Goal: Task Accomplishment & Management: Complete application form

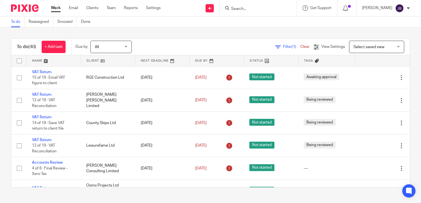
click at [387, 29] on div "To do (40) + Add task Due by All All Today Tomorrow This week Next week This mo…" at bounding box center [210, 113] width 421 height 171
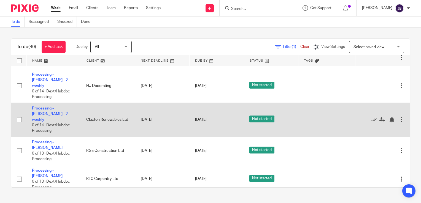
scroll to position [165, 0]
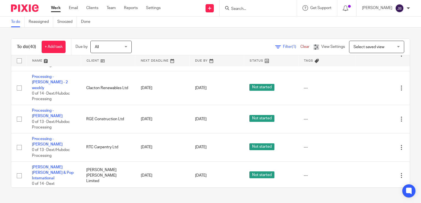
click at [283, 47] on span "Filter (1)" at bounding box center [291, 47] width 17 height 4
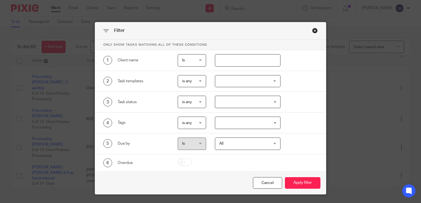
drag, startPoint x: 277, startPoint y: 47, endPoint x: 229, endPoint y: 60, distance: 49.2
click at [229, 60] on input "text" at bounding box center [248, 60] width 66 height 12
type input "rge"
click at [285, 177] on button "Apply filter" at bounding box center [303, 183] width 36 height 12
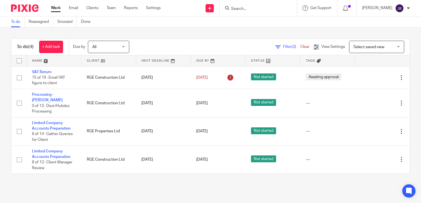
click at [56, 8] on link "Work" at bounding box center [56, 8] width 10 height 6
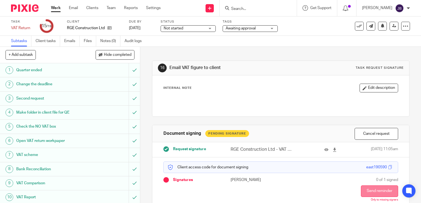
click at [370, 191] on button "Send reminder" at bounding box center [379, 192] width 37 height 12
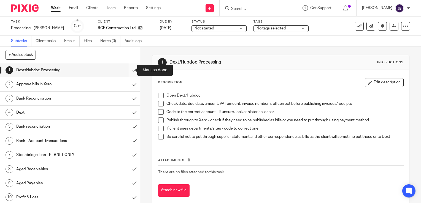
click at [125, 63] on input "submit" at bounding box center [70, 70] width 140 height 14
click at [128, 82] on input "submit" at bounding box center [70, 84] width 140 height 14
click at [128, 94] on input "submit" at bounding box center [70, 99] width 140 height 14
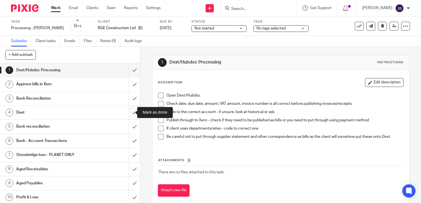
drag, startPoint x: 126, startPoint y: 117, endPoint x: 129, endPoint y: 130, distance: 13.5
click at [126, 117] on input "submit" at bounding box center [70, 113] width 140 height 14
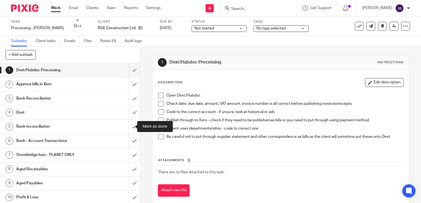
drag, startPoint x: 129, startPoint y: 132, endPoint x: 129, endPoint y: 141, distance: 9.4
click at [129, 132] on input "submit" at bounding box center [70, 127] width 140 height 14
click at [129, 141] on input "submit" at bounding box center [70, 141] width 140 height 14
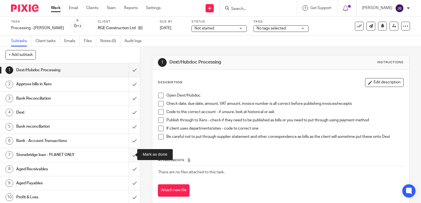
click at [130, 157] on input "submit" at bounding box center [70, 155] width 140 height 14
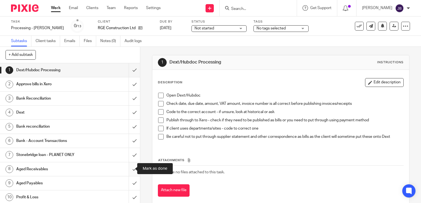
click at [129, 172] on input "submit" at bounding box center [70, 169] width 140 height 14
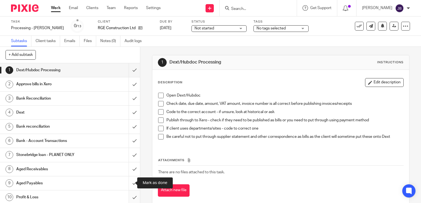
drag, startPoint x: 131, startPoint y: 184, endPoint x: 131, endPoint y: 194, distance: 10.5
click at [131, 185] on input "submit" at bounding box center [70, 184] width 140 height 14
click at [131, 194] on input "submit" at bounding box center [70, 198] width 140 height 14
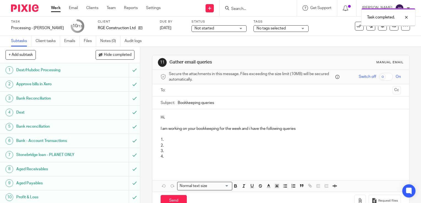
scroll to position [43, 0]
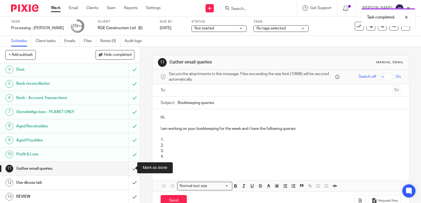
click at [125, 167] on input "submit" at bounding box center [70, 169] width 140 height 14
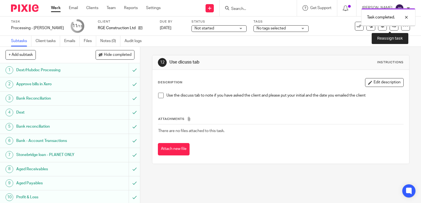
click at [392, 26] on icon at bounding box center [394, 26] width 4 height 4
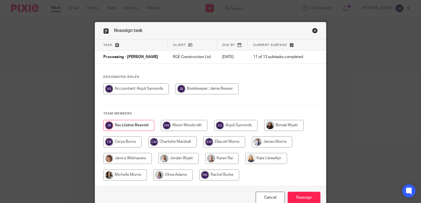
click at [224, 124] on input "radio" at bounding box center [236, 125] width 44 height 11
radio input "true"
click at [302, 194] on input "Reassign" at bounding box center [304, 198] width 33 height 12
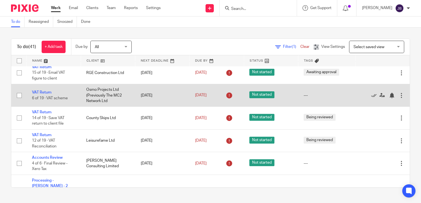
scroll to position [83, 0]
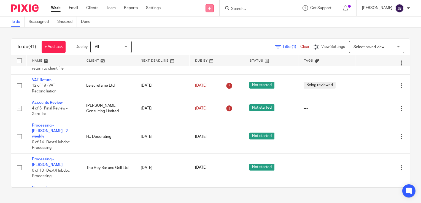
click at [214, 10] on link at bounding box center [209, 8] width 8 height 8
click at [214, 33] on link "Create task" at bounding box center [216, 34] width 39 height 8
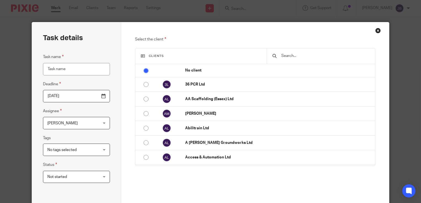
click at [291, 55] on input "text" at bounding box center [325, 56] width 89 height 6
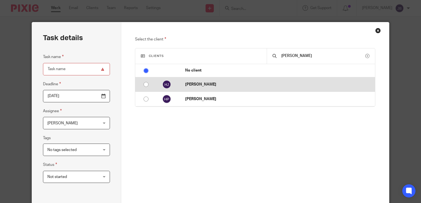
type input "harry"
click at [211, 88] on td "[PERSON_NAME]" at bounding box center [277, 84] width 195 height 15
radio input "false"
radio input "true"
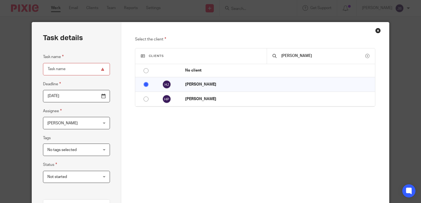
scroll to position [83, 0]
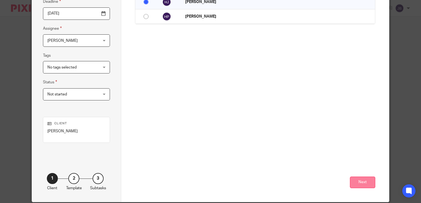
click at [355, 179] on button "Next" at bounding box center [362, 183] width 25 height 12
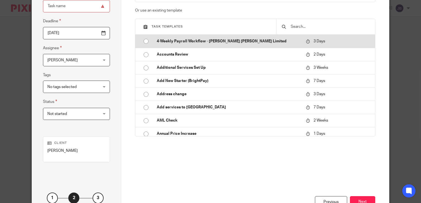
scroll to position [55, 0]
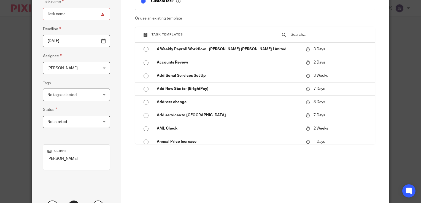
click at [299, 35] on input "text" at bounding box center [329, 35] width 79 height 6
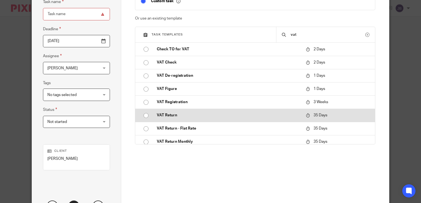
type input "vat"
click at [177, 113] on p "VAT Return" at bounding box center [228, 116] width 143 height 6
type input "2025-09-30"
type input "VAT Return"
checkbox input "false"
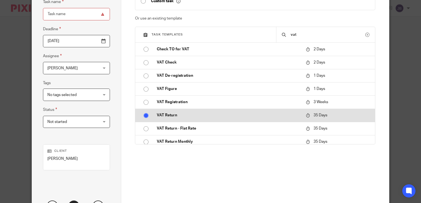
radio input "true"
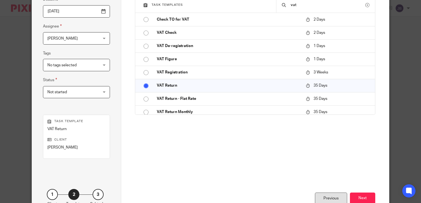
scroll to position [122, 0]
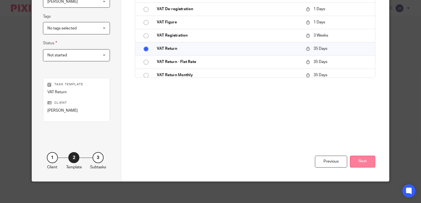
click at [357, 164] on button "Next" at bounding box center [362, 162] width 25 height 12
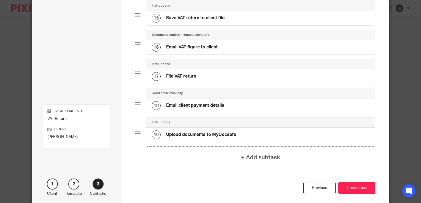
scroll to position [480, 0]
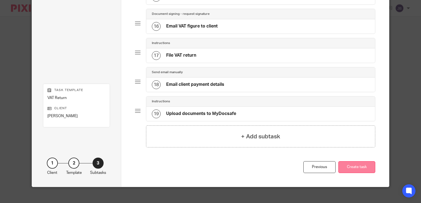
click at [367, 168] on button "Create task" at bounding box center [356, 167] width 37 height 12
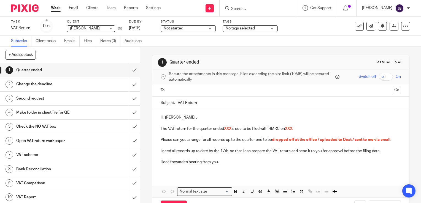
click at [44, 137] on h1 "Open VAT return workpaper" at bounding box center [51, 141] width 71 height 8
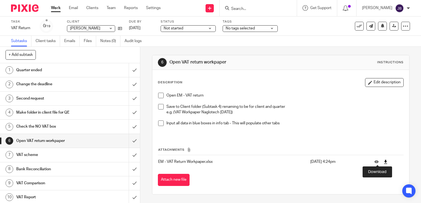
click at [383, 162] on icon at bounding box center [385, 162] width 4 height 4
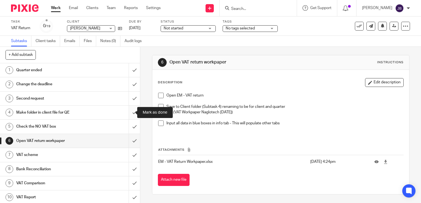
click at [127, 113] on input "submit" at bounding box center [70, 113] width 140 height 14
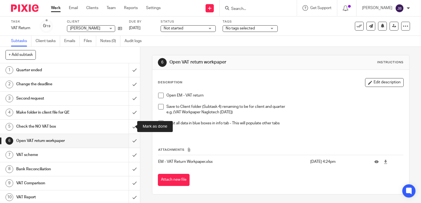
click at [128, 137] on input "submit" at bounding box center [70, 141] width 140 height 14
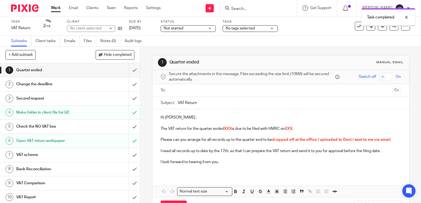
scroll to position [55, 0]
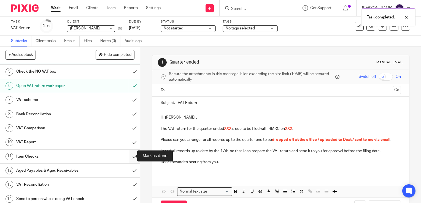
click at [130, 153] on input "submit" at bounding box center [70, 157] width 140 height 14
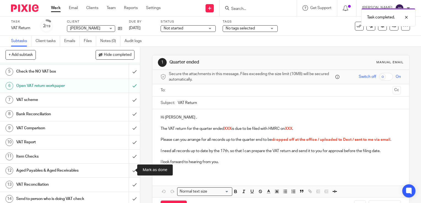
click at [128, 168] on input "submit" at bounding box center [70, 171] width 140 height 14
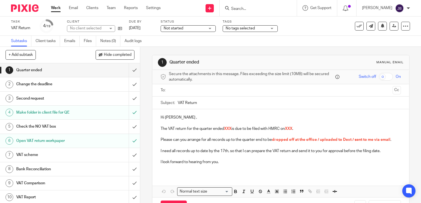
scroll to position [83, 0]
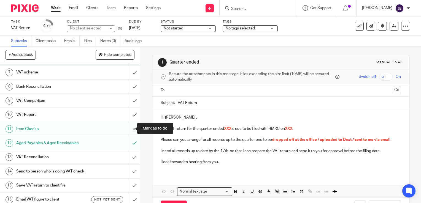
click at [126, 129] on input "submit" at bounding box center [70, 129] width 140 height 14
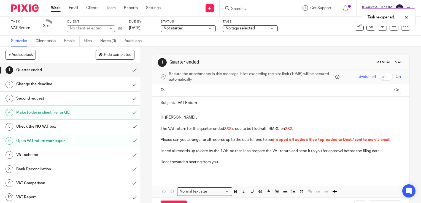
scroll to position [28, 0]
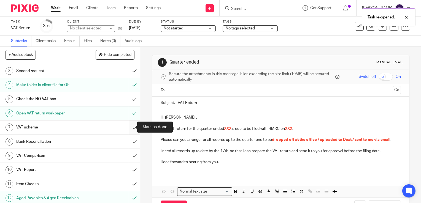
click at [124, 128] on input "submit" at bounding box center [70, 128] width 140 height 14
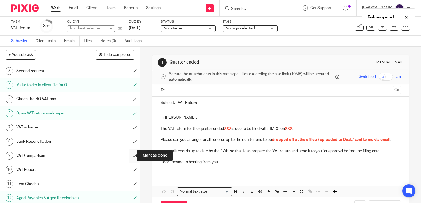
click at [124, 157] on input "submit" at bounding box center [70, 156] width 140 height 14
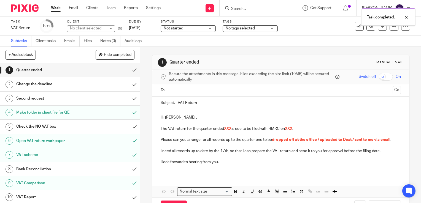
scroll to position [83, 0]
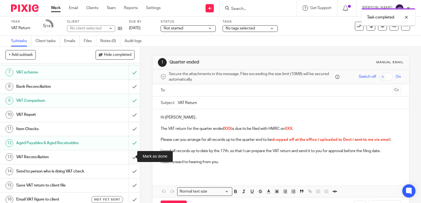
click at [126, 155] on input "submit" at bounding box center [70, 157] width 140 height 14
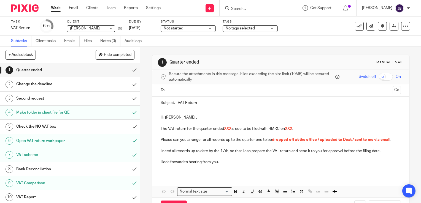
click at [44, 53] on div "+ Add subtask Hide completed Cancel + Add" at bounding box center [70, 55] width 140 height 17
click at [57, 10] on link "Work" at bounding box center [56, 8] width 10 height 6
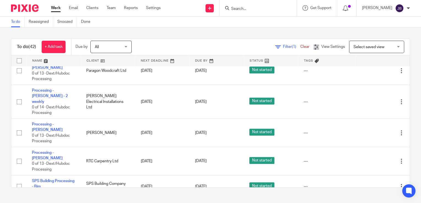
scroll to position [413, 0]
